Goal: Information Seeking & Learning: Compare options

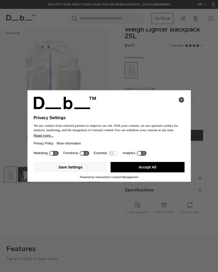
click at [181, 97] on icon "Select language" at bounding box center [181, 100] width 6 height 6
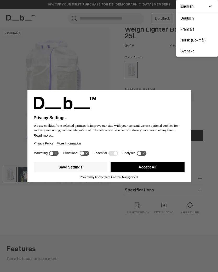
click at [200, 83] on div "Privacy Settings We use cookies from selected partners to improve our site. Wit…" at bounding box center [109, 136] width 218 height 272
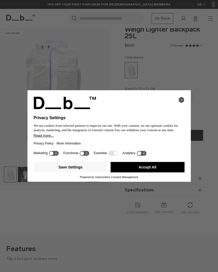
click at [133, 168] on button "Accept All" at bounding box center [147, 167] width 74 height 10
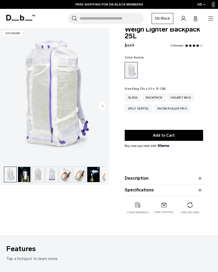
click at [132, 98] on div "Sling" at bounding box center [133, 97] width 16 height 8
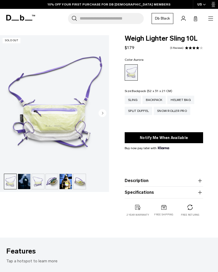
click at [155, 96] on div "Backpack" at bounding box center [153, 100] width 23 height 8
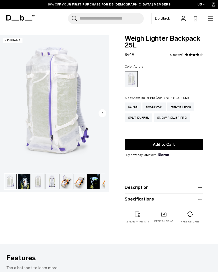
click at [179, 118] on div "Snow Roller Pro" at bounding box center [171, 118] width 37 height 8
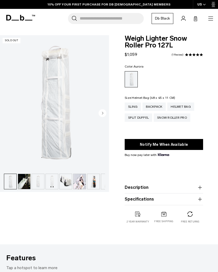
click at [185, 109] on div "Helmet Bag" at bounding box center [180, 107] width 27 height 8
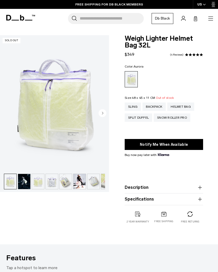
click at [140, 116] on div "Split Duffel" at bounding box center [138, 118] width 27 height 8
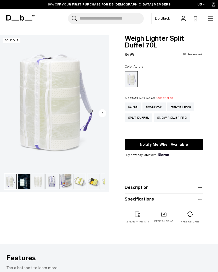
click at [180, 108] on div "Helmet Bag" at bounding box center [180, 107] width 27 height 8
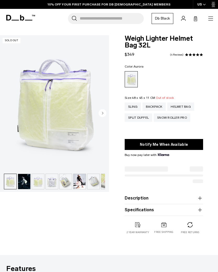
click at [155, 107] on div "Backpack" at bounding box center [153, 107] width 23 height 8
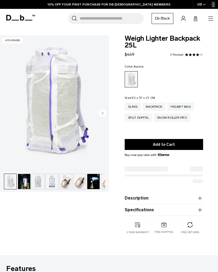
click at [39, 65] on img "1 / 18" at bounding box center [54, 103] width 109 height 136
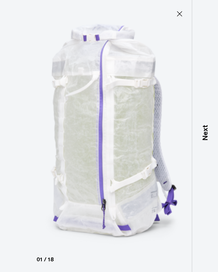
click at [203, 132] on p "Next" at bounding box center [204, 133] width 11 height 16
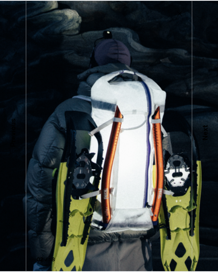
click at [205, 133] on p "Next" at bounding box center [204, 133] width 11 height 16
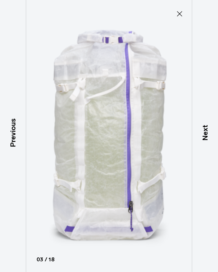
click at [206, 132] on p "Next" at bounding box center [204, 133] width 11 height 16
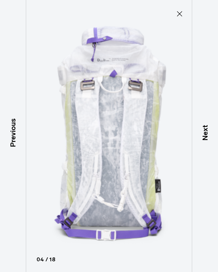
click at [203, 132] on p "Next" at bounding box center [204, 133] width 11 height 16
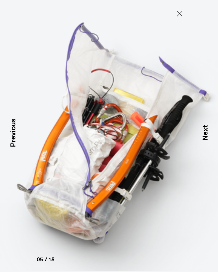
click at [206, 134] on p "Next" at bounding box center [204, 133] width 11 height 16
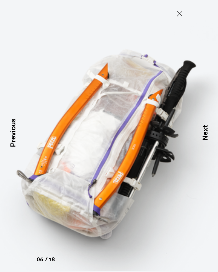
click at [204, 132] on p "Next" at bounding box center [204, 133] width 11 height 16
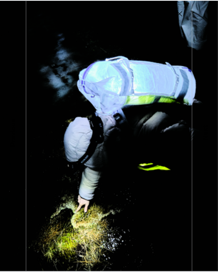
click at [204, 131] on p "Next" at bounding box center [204, 133] width 11 height 16
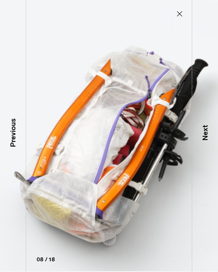
click at [203, 132] on p "Next" at bounding box center [204, 133] width 11 height 16
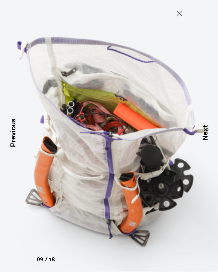
click at [205, 131] on p "Next" at bounding box center [204, 133] width 11 height 16
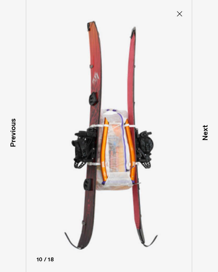
click at [204, 133] on p "Next" at bounding box center [204, 133] width 11 height 16
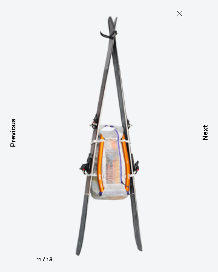
click at [204, 131] on p "Next" at bounding box center [204, 133] width 11 height 16
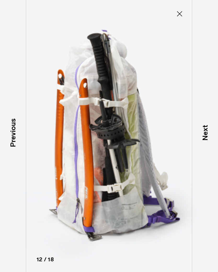
click at [202, 135] on p "Next" at bounding box center [204, 133] width 11 height 16
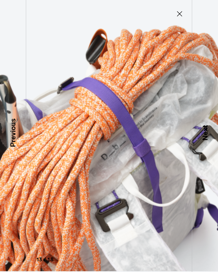
click at [201, 135] on p "Next" at bounding box center [204, 133] width 11 height 16
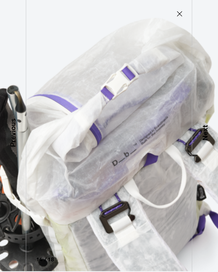
click at [201, 135] on p "Next" at bounding box center [204, 133] width 11 height 16
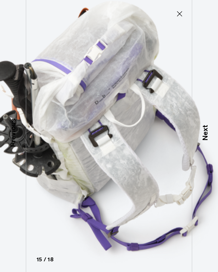
click at [203, 133] on p "Next" at bounding box center [204, 133] width 11 height 16
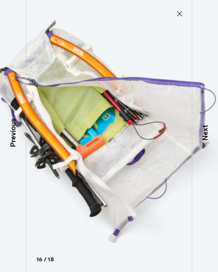
click at [204, 132] on p "Next" at bounding box center [204, 133] width 11 height 16
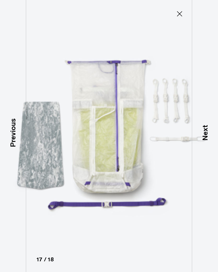
click at [203, 132] on p "Next" at bounding box center [204, 133] width 11 height 16
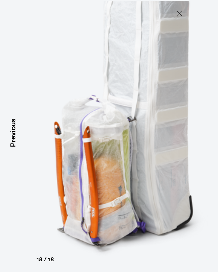
click at [204, 132] on img at bounding box center [109, 136] width 218 height 272
click at [182, 9] on button "Close" at bounding box center [179, 13] width 17 height 11
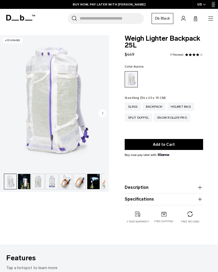
click at [136, 106] on div "Sling" at bounding box center [133, 107] width 16 height 8
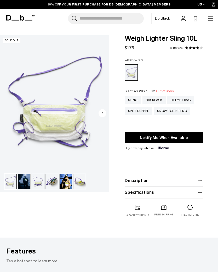
click at [180, 114] on div "Snow Roller Pro" at bounding box center [171, 111] width 37 height 8
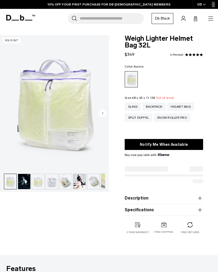
click at [103, 116] on circle "Next slide" at bounding box center [102, 113] width 8 height 8
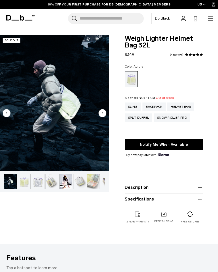
click at [106, 113] on img "2 / 10" at bounding box center [54, 103] width 109 height 136
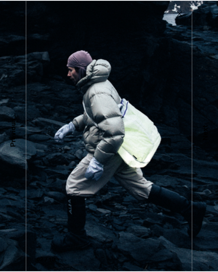
click at [209, 125] on p "Next" at bounding box center [204, 133] width 11 height 16
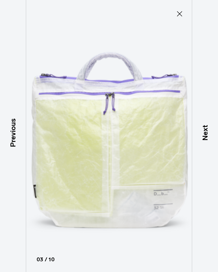
click at [203, 134] on p "Next" at bounding box center [204, 133] width 11 height 16
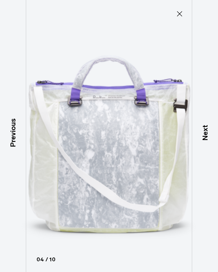
click at [205, 133] on p "Next" at bounding box center [204, 133] width 11 height 16
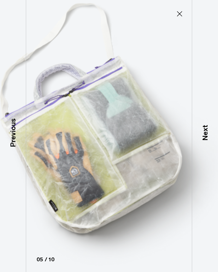
click at [205, 132] on p "Next" at bounding box center [204, 133] width 11 height 16
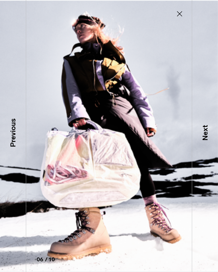
click at [203, 135] on p "Next" at bounding box center [204, 133] width 11 height 16
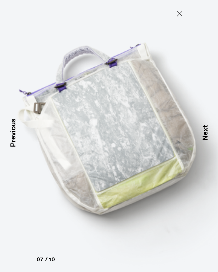
click at [204, 135] on p "Next" at bounding box center [204, 133] width 11 height 16
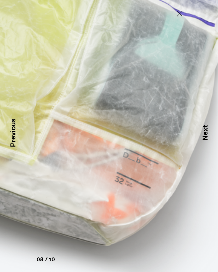
click at [203, 135] on p "Next" at bounding box center [204, 133] width 11 height 16
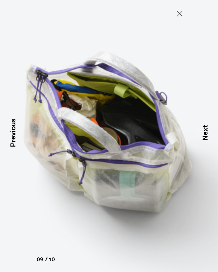
click at [205, 133] on p "Next" at bounding box center [204, 133] width 11 height 16
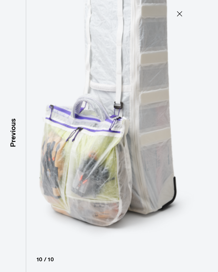
click at [204, 134] on img at bounding box center [109, 136] width 218 height 272
click at [180, 15] on icon at bounding box center [179, 14] width 8 height 8
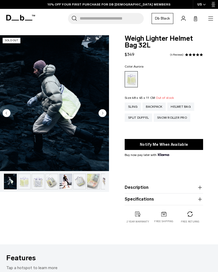
click at [174, 144] on button "Notify Me When Available" at bounding box center [164, 144] width 78 height 11
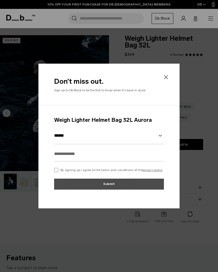
click at [90, 152] on input "text" at bounding box center [109, 153] width 110 height 15
type input "**********"
click at [51, 172] on form "**********" at bounding box center [108, 156] width 141 height 103
click at [57, 167] on div "**********" at bounding box center [109, 156] width 110 height 80
click at [53, 172] on form "**********" at bounding box center [108, 156] width 141 height 103
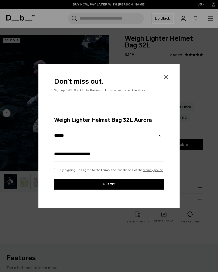
click at [120, 184] on button "Submit" at bounding box center [109, 184] width 110 height 11
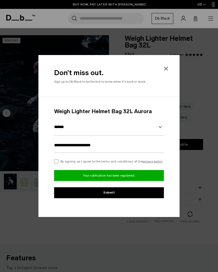
click at [164, 71] on icon at bounding box center [166, 69] width 6 height 6
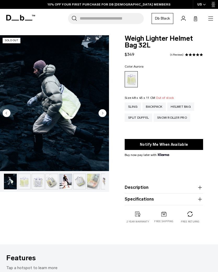
click at [179, 117] on div "Snow Roller Pro" at bounding box center [171, 118] width 37 height 8
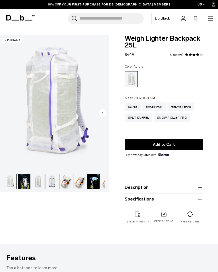
click at [177, 120] on div "Snow Roller Pro" at bounding box center [171, 118] width 37 height 8
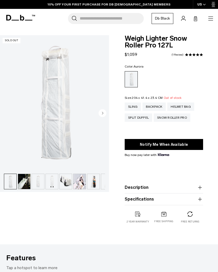
click at [104, 109] on icon "Next slide" at bounding box center [102, 113] width 8 height 8
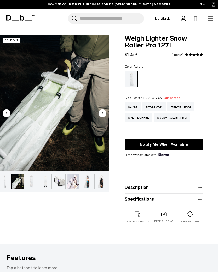
scroll to position [0, 9]
click at [105, 112] on circle "Next slide" at bounding box center [102, 113] width 8 height 8
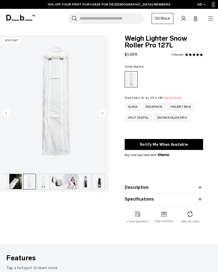
click at [106, 114] on circle "Next slide" at bounding box center [102, 113] width 8 height 8
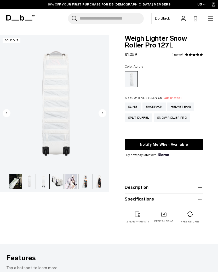
click at [107, 115] on img "4 / 8" at bounding box center [54, 103] width 109 height 136
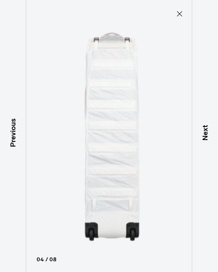
click at [209, 135] on p "Next" at bounding box center [204, 133] width 11 height 16
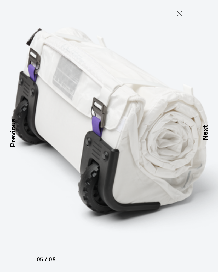
click at [204, 134] on p "Next" at bounding box center [204, 133] width 11 height 16
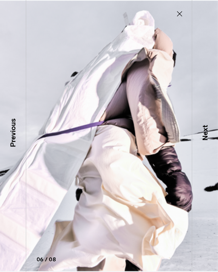
click at [205, 133] on p "Next" at bounding box center [204, 133] width 11 height 16
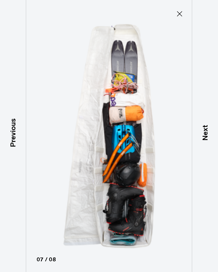
click at [205, 134] on p "Next" at bounding box center [204, 133] width 11 height 16
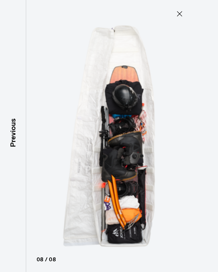
click at [208, 137] on img at bounding box center [109, 136] width 218 height 272
click at [178, 9] on button "Close" at bounding box center [179, 13] width 17 height 11
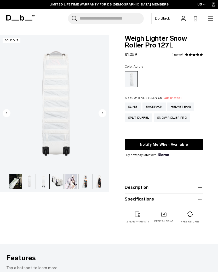
click at [14, 16] on icon at bounding box center [20, 18] width 29 height 6
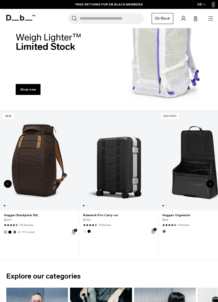
click at [28, 90] on link "Shop now" at bounding box center [28, 89] width 25 height 11
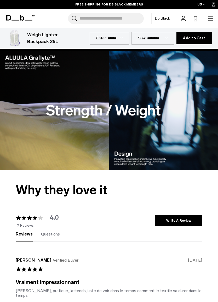
scroll to position [626, 0]
